Goal: Task Accomplishment & Management: Manage account settings

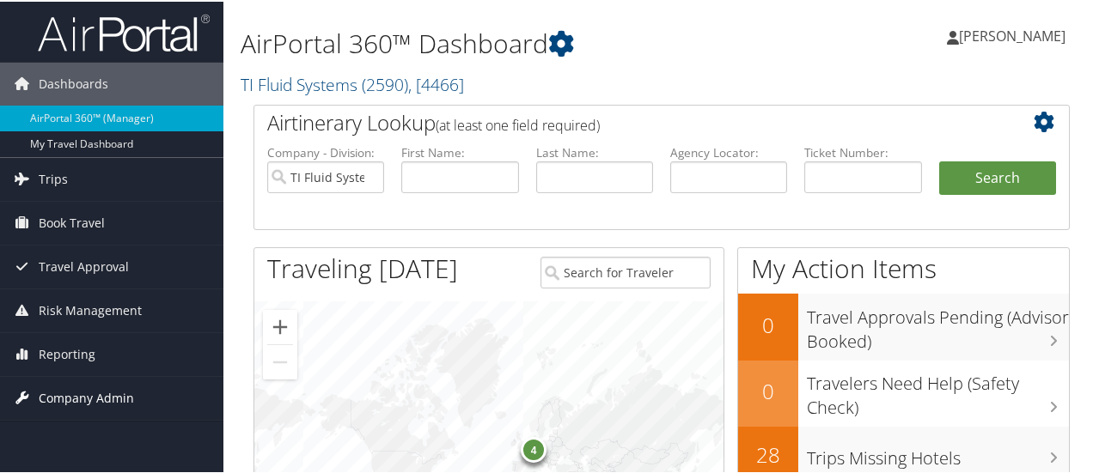
click at [60, 393] on span "Company Admin" at bounding box center [86, 396] width 95 height 43
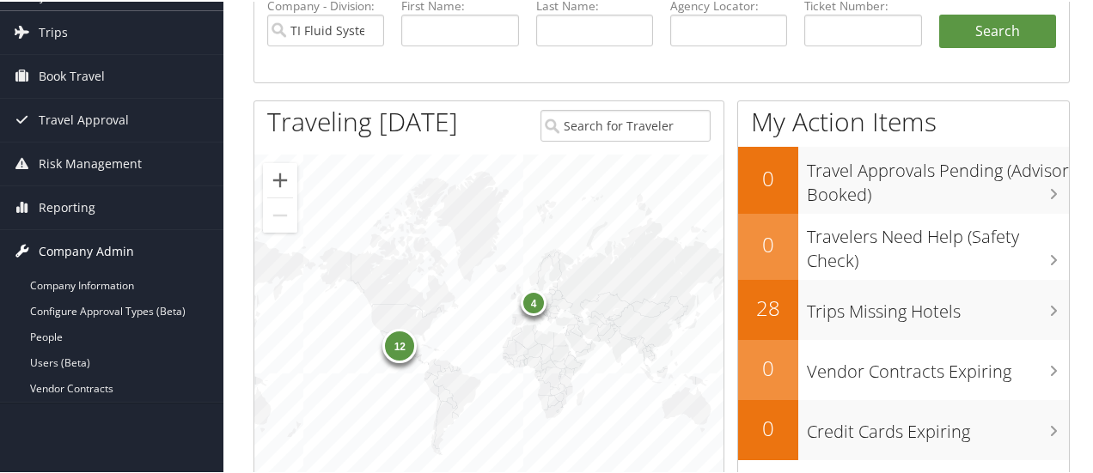
scroll to position [258, 0]
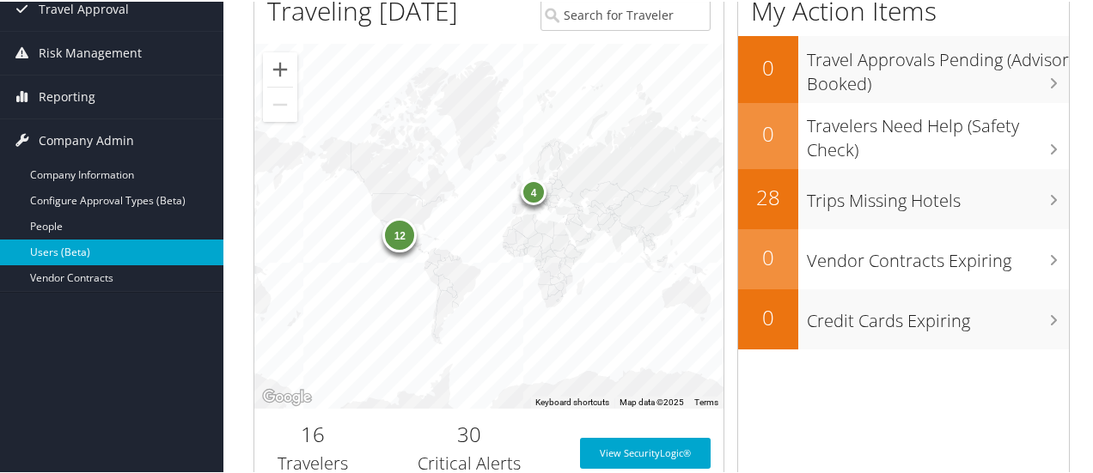
click at [46, 249] on link "Users (Beta)" at bounding box center [111, 251] width 223 height 26
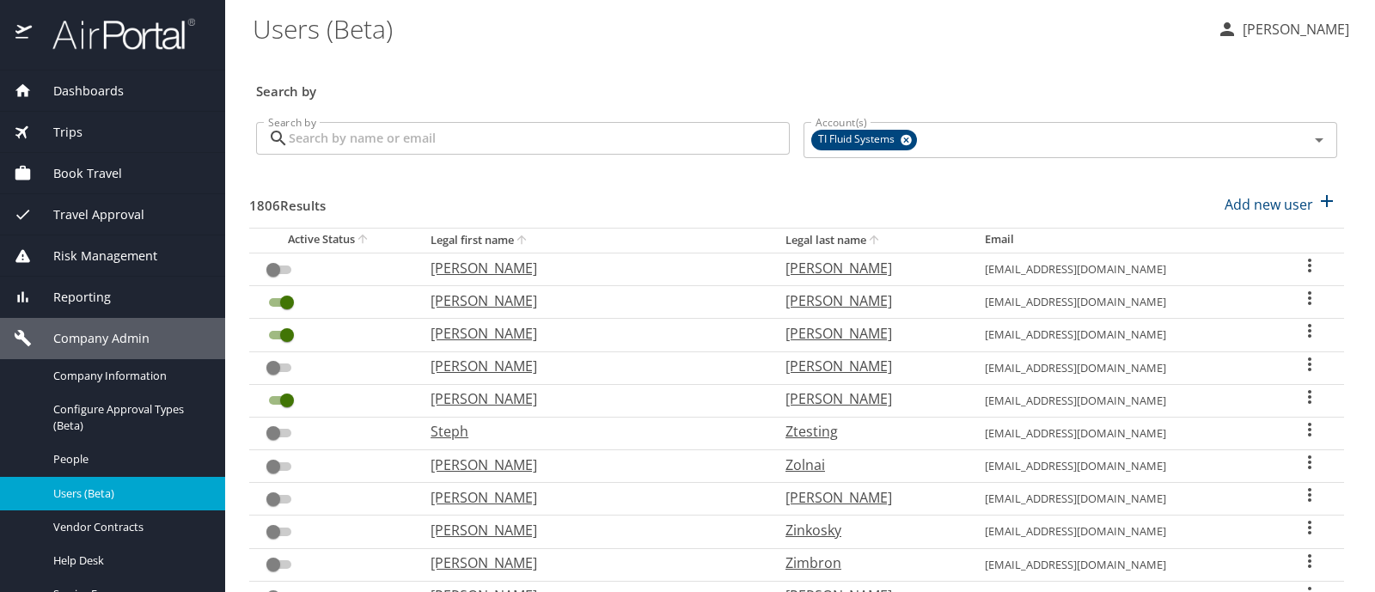
click at [364, 139] on input "Search by" at bounding box center [539, 138] width 501 height 33
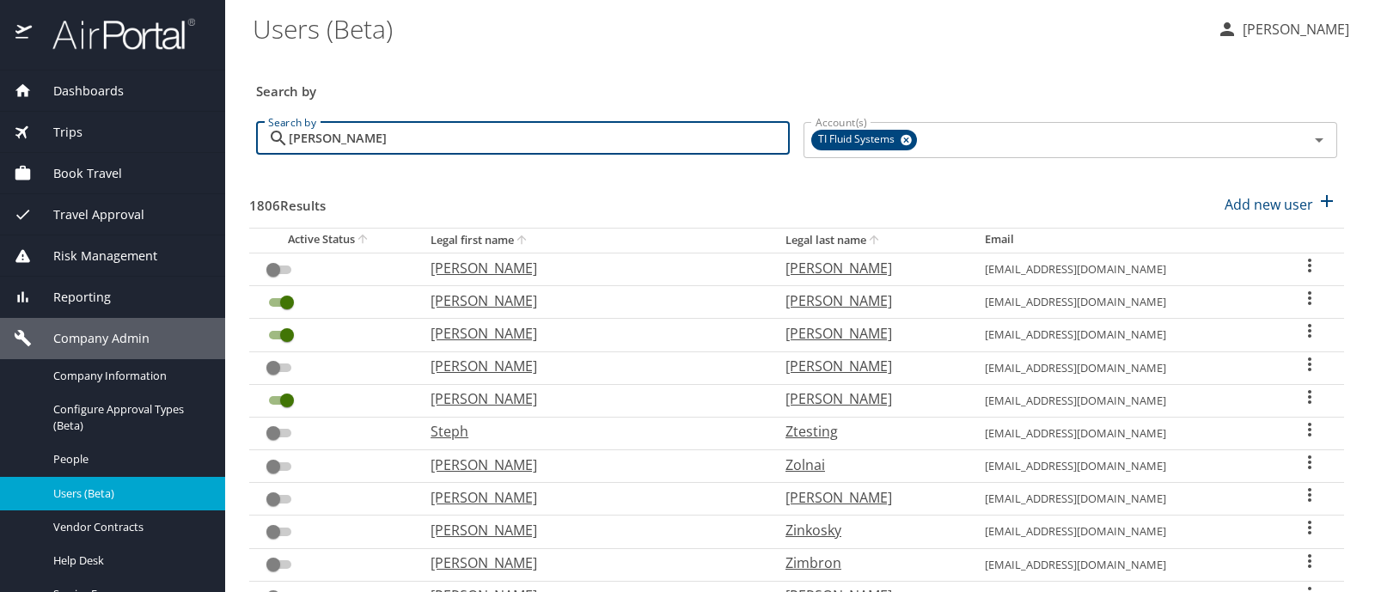
type input "medina"
checkbox input "true"
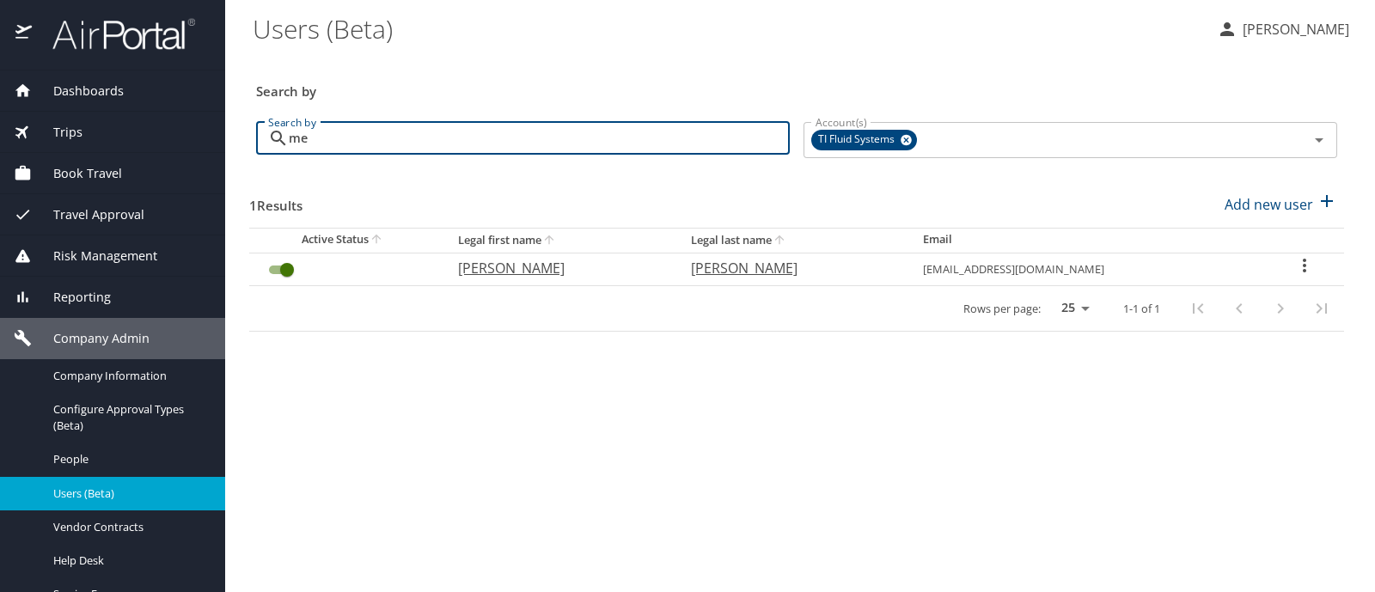
type input "m"
checkbox input "false"
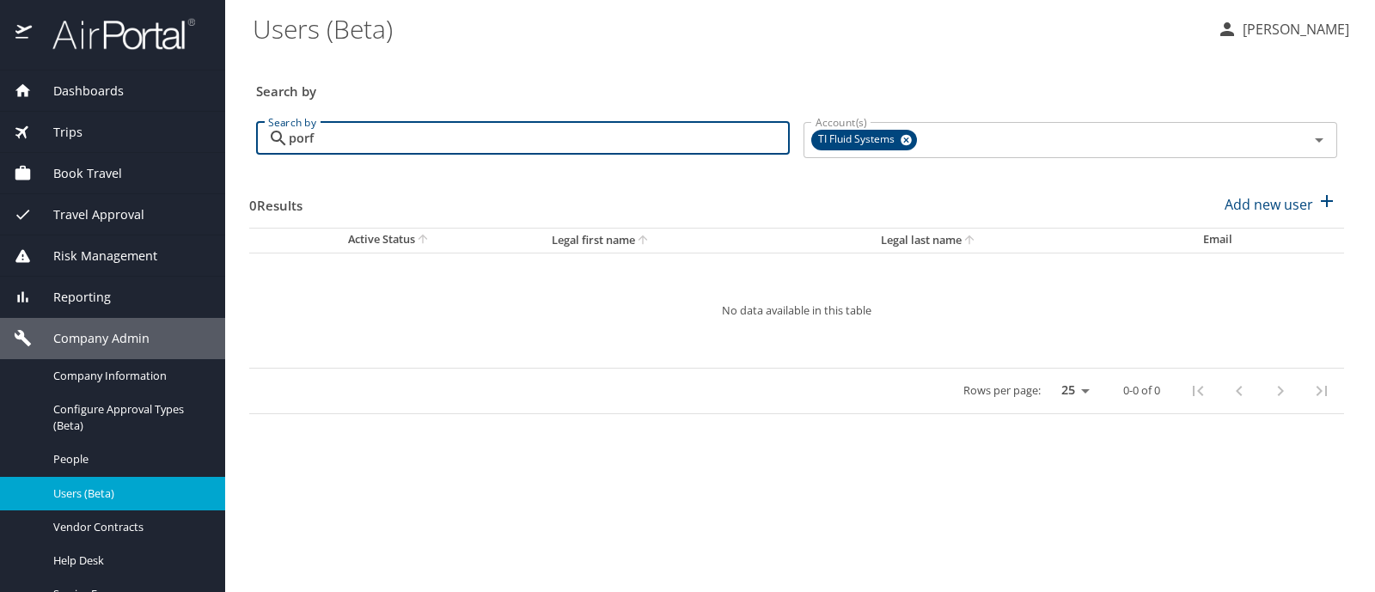
type input "porf"
click at [99, 173] on span "Book Travel" at bounding box center [77, 173] width 90 height 19
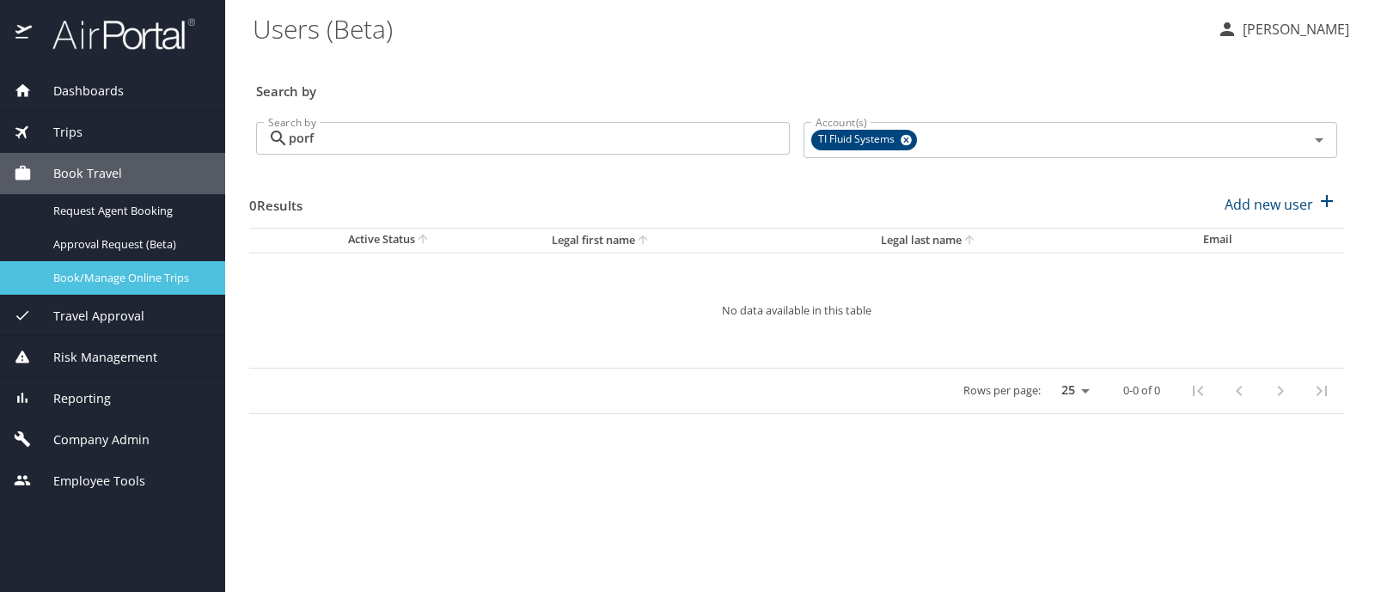
click at [109, 279] on span "Book/Manage Online Trips" at bounding box center [128, 278] width 151 height 16
click at [1271, 26] on p "Penny Chant" at bounding box center [1293, 29] width 112 height 21
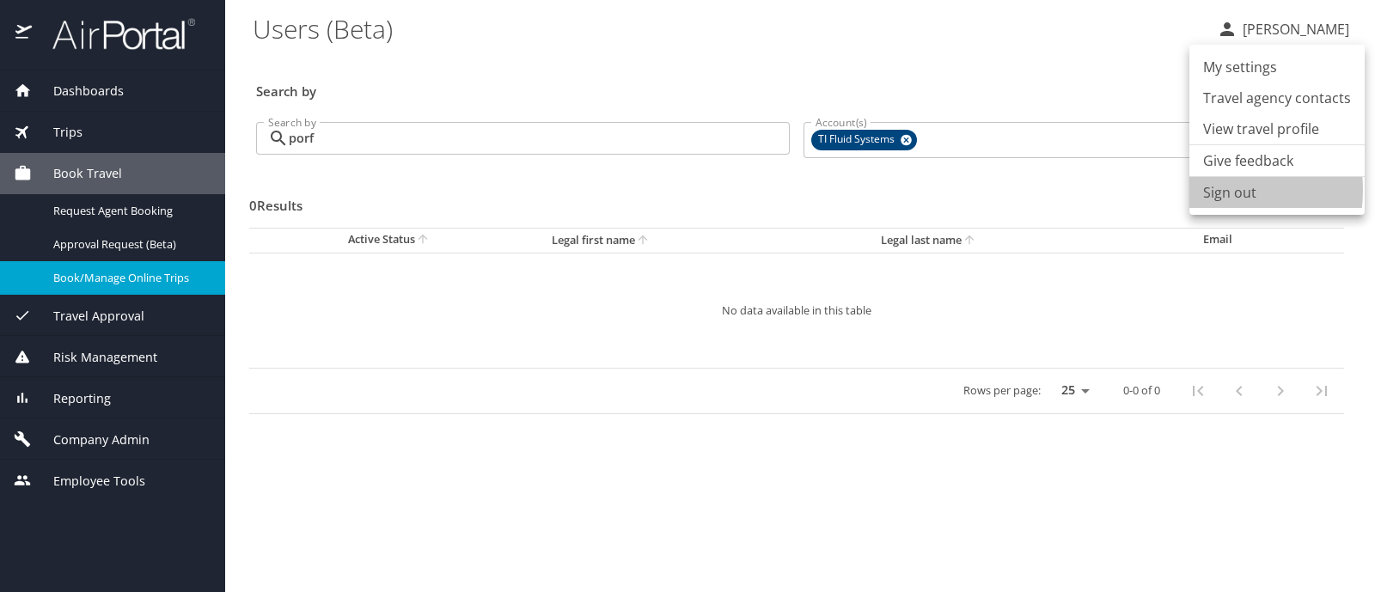
click at [1206, 190] on li "Sign out" at bounding box center [1276, 192] width 175 height 31
